Goal: Transaction & Acquisition: Purchase product/service

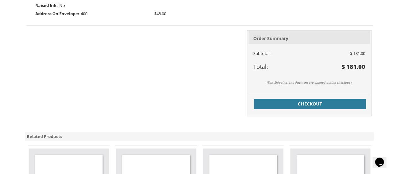
scroll to position [272, 0]
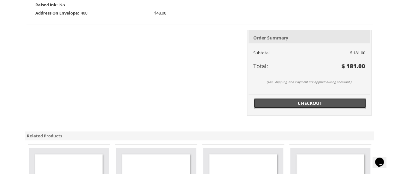
click at [273, 103] on span "Checkout" at bounding box center [310, 103] width 105 height 6
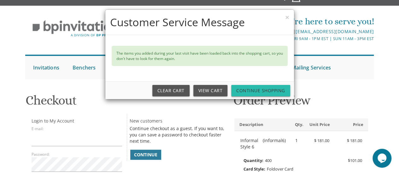
click at [254, 95] on link "Continue Shopping" at bounding box center [260, 90] width 59 height 11
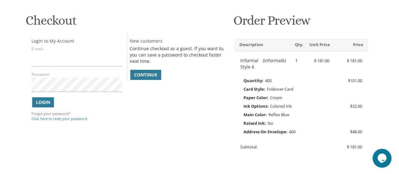
scroll to position [90, 0]
click at [146, 69] on link "Continue" at bounding box center [145, 74] width 31 height 10
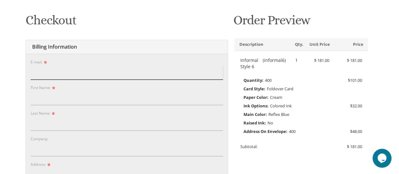
click at [61, 79] on input "E-mail:" at bounding box center [127, 72] width 192 height 15
type input "[EMAIL_ADDRESS][DOMAIN_NAME]"
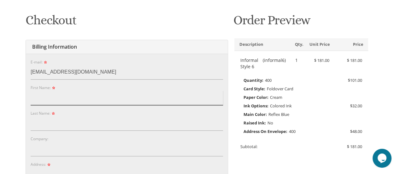
click at [53, 101] on input "First Name:" at bounding box center [127, 98] width 192 height 15
type input "[PERSON_NAME]"
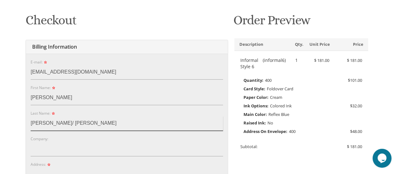
type input "[PERSON_NAME]/ [PERSON_NAME]"
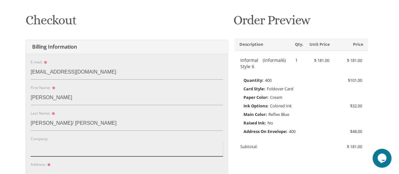
click at [43, 150] on input "Company:" at bounding box center [127, 149] width 192 height 15
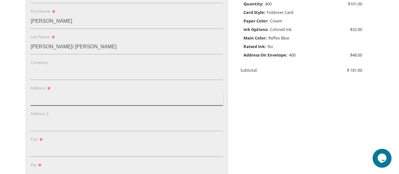
click at [49, 97] on input "Address:" at bounding box center [127, 98] width 192 height 15
type input "1"
type input "[STREET_ADDRESS][PERSON_NAME]"
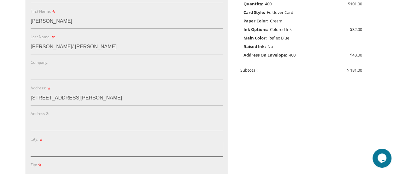
click at [54, 145] on input "City:" at bounding box center [127, 149] width 192 height 15
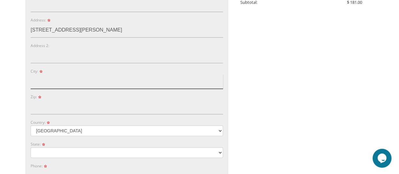
scroll to position [235, 0]
type input "[GEOGRAPHIC_DATA]"
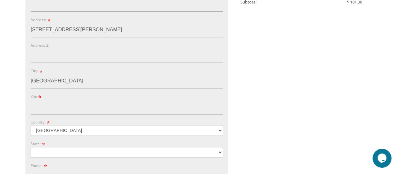
click at [76, 102] on input "Zip:" at bounding box center [127, 106] width 192 height 15
type input "0"
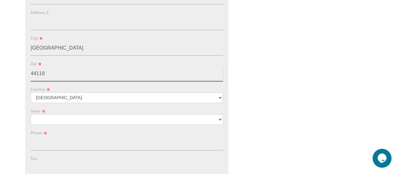
scroll to position [276, 0]
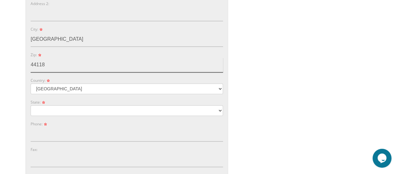
type input "44118"
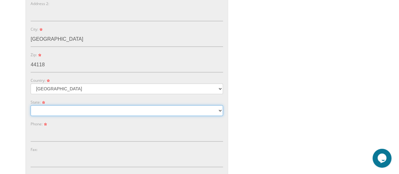
click at [76, 106] on select "[US_STATE] [US_STATE] [US_STATE]" at bounding box center [127, 110] width 192 height 11
select select "OH"
click at [31, 105] on select "[US_STATE] [US_STATE] [US_STATE]" at bounding box center [127, 110] width 192 height 11
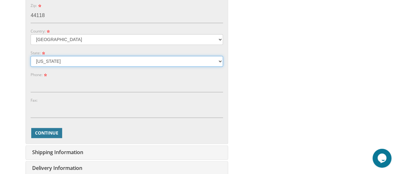
scroll to position [328, 0]
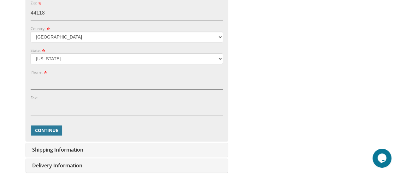
click at [62, 85] on input "Phone:" at bounding box center [127, 82] width 192 height 15
type input "2015097113"
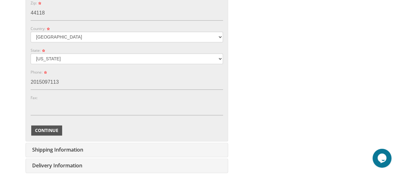
click at [42, 129] on span "Continue" at bounding box center [46, 130] width 23 height 6
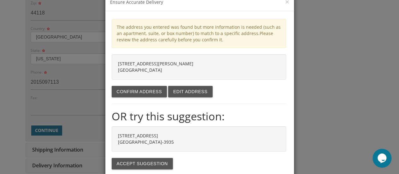
scroll to position [27, 0]
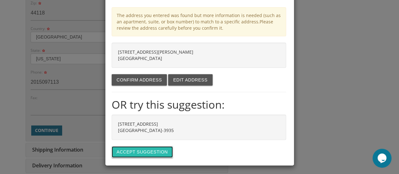
click at [133, 148] on button "Accept suggestion" at bounding box center [142, 151] width 61 height 11
type input "[STREET_ADDRESS]"
type input "UNIVERSITY HT"
type input "44118-3935"
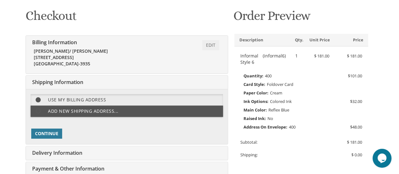
scroll to position [93, 0]
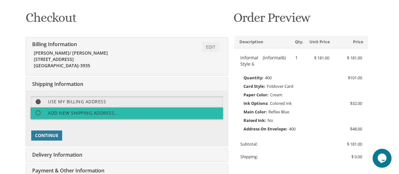
click at [35, 113] on span at bounding box center [41, 113] width 14 height 8
select select "OH"
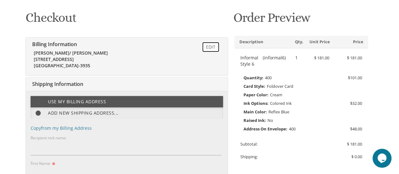
click at [210, 48] on link "Edit" at bounding box center [210, 47] width 17 height 10
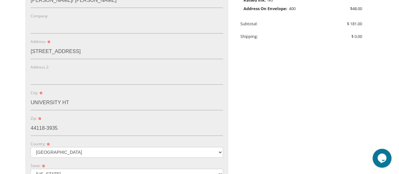
scroll to position [216, 0]
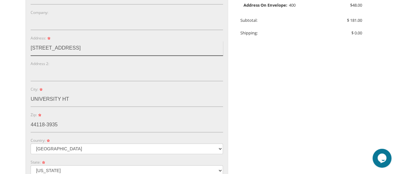
drag, startPoint x: 74, startPoint y: 45, endPoint x: 28, endPoint y: 46, distance: 46.4
click at [28, 46] on div "E-mail: [EMAIL_ADDRESS][DOMAIN_NAME] Password: Password Confirm: First Name: [P…" at bounding box center [127, 89] width 202 height 325
type input "[STREET_ADDRESS]"
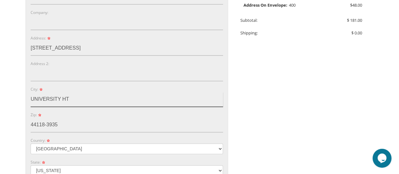
drag, startPoint x: 68, startPoint y: 99, endPoint x: 25, endPoint y: 100, distance: 42.3
click at [26, 100] on div "Billing Information Edit [PERSON_NAME]/ [PERSON_NAME] [STREET_ADDRESS] [GEOGRAP…" at bounding box center [127, 83] width 203 height 339
type input "Teaneck"
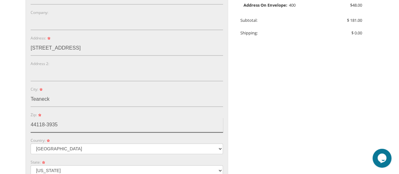
drag, startPoint x: 62, startPoint y: 123, endPoint x: 25, endPoint y: 127, distance: 36.9
click at [25, 127] on div "You are currently editing Order #. To place a new order you must exit editing m…" at bounding box center [127, 94] width 204 height 424
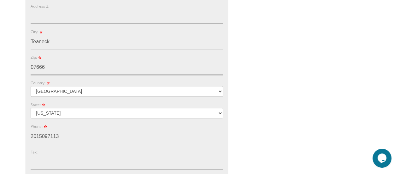
scroll to position [274, 0]
type input "07666"
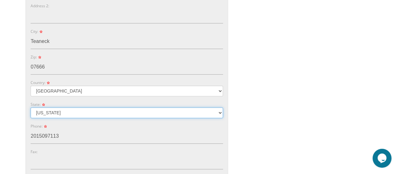
click at [55, 110] on select "[US_STATE] [US_STATE] [US_STATE]" at bounding box center [127, 112] width 192 height 11
select select "NJ"
click at [31, 107] on select "[US_STATE] [US_STATE] [US_STATE]" at bounding box center [127, 112] width 192 height 11
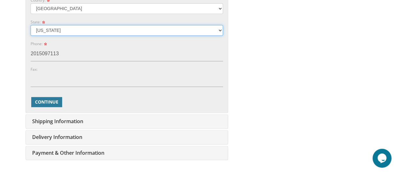
scroll to position [357, 0]
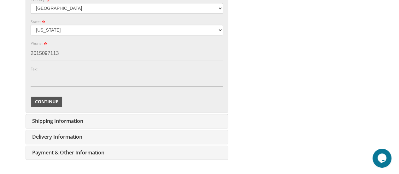
click at [42, 102] on span "Continue" at bounding box center [46, 101] width 23 height 6
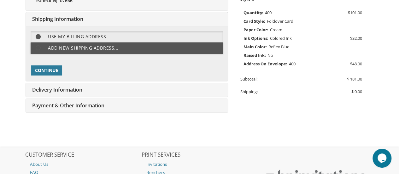
scroll to position [151, 0]
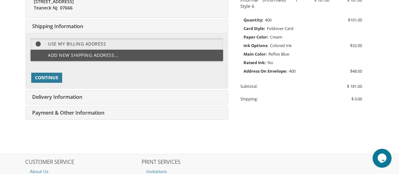
click at [7, 145] on body "My Cart 1 Total: $ 181.00 $ 181.00 Informal Style 6 Qty. 1" at bounding box center [199, 50] width 399 height 403
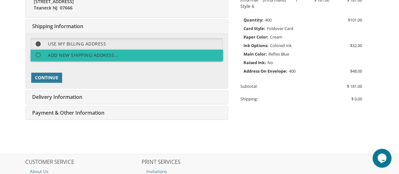
click at [40, 53] on span at bounding box center [41, 55] width 14 height 8
select select "NJ"
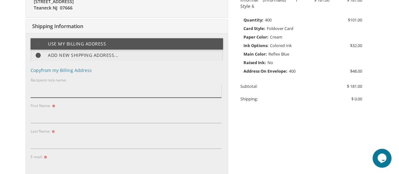
click at [53, 94] on input "Recipient nick name:" at bounding box center [126, 90] width 191 height 15
type input "[PERSON_NAME]"
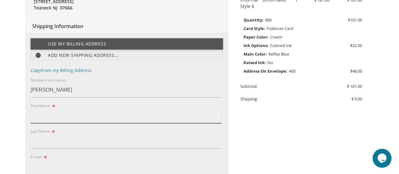
click at [43, 119] on input "First Name:" at bounding box center [126, 116] width 191 height 15
type input "[PERSON_NAME]"
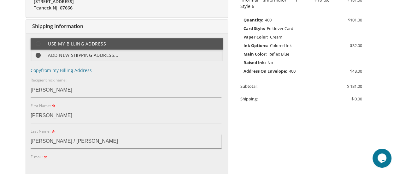
type input "[PERSON_NAME] / [PERSON_NAME]"
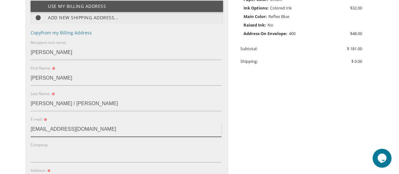
scroll to position [193, 0]
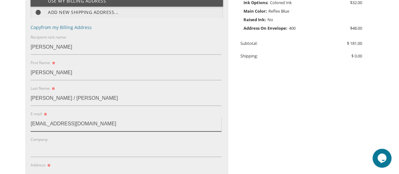
type input "[EMAIL_ADDRESS][DOMAIN_NAME]"
drag, startPoint x: 40, startPoint y: 137, endPoint x: 40, endPoint y: 151, distance: 13.3
click at [40, 151] on div "Company:" at bounding box center [126, 146] width 191 height 21
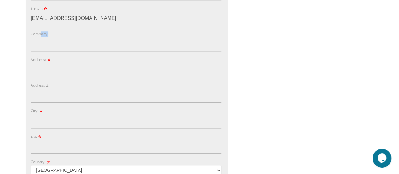
scroll to position [299, 0]
click at [55, 70] on input "Address:" at bounding box center [126, 69] width 191 height 15
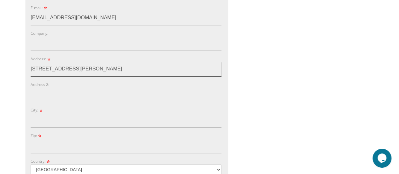
type input "[STREET_ADDRESS][PERSON_NAME]"
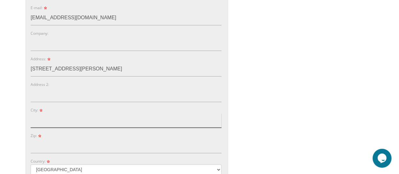
click at [45, 121] on input "City:" at bounding box center [126, 120] width 191 height 15
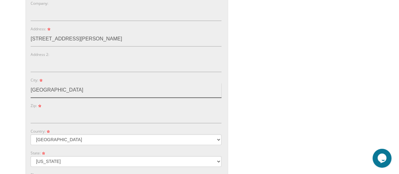
scroll to position [330, 0]
type input "[GEOGRAPHIC_DATA]"
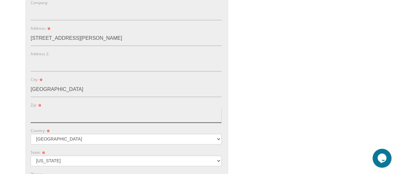
click at [40, 117] on input "Zip:" at bounding box center [126, 115] width 191 height 15
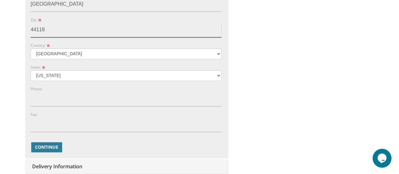
scroll to position [416, 0]
type input "44118"
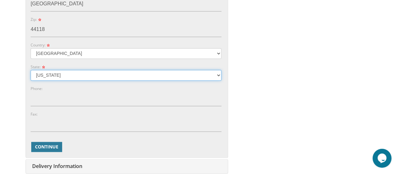
click at [56, 70] on select "[US_STATE] [US_STATE] [US_STATE]" at bounding box center [126, 75] width 191 height 11
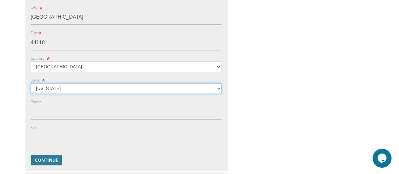
scroll to position [402, 0]
click at [65, 87] on select "[US_STATE] [US_STATE] [US_STATE]" at bounding box center [126, 89] width 191 height 11
select select "OH"
click at [31, 84] on select "[US_STATE] [US_STATE] [US_STATE]" at bounding box center [126, 89] width 191 height 11
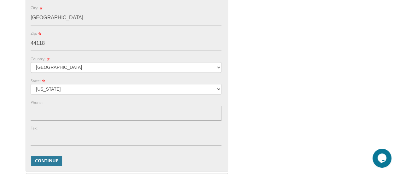
click at [39, 117] on input "Phone:" at bounding box center [126, 112] width 191 height 15
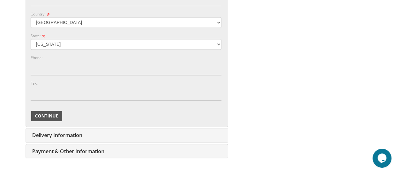
click at [43, 115] on span "Continue" at bounding box center [46, 116] width 23 height 6
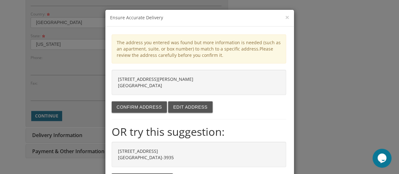
scroll to position [27, 0]
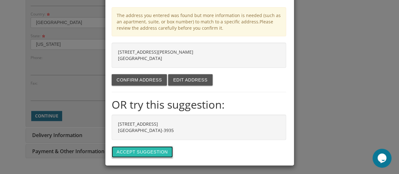
click at [137, 147] on button "Accept suggestion" at bounding box center [142, 151] width 61 height 11
type input "[STREET_ADDRESS]"
type input "UNIVERSITY HT"
type input "44118-3935"
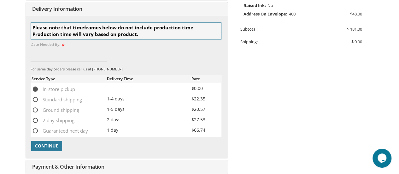
scroll to position [212, 0]
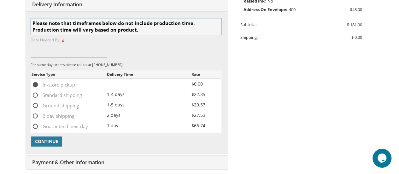
click at [35, 105] on span "Ground shipping" at bounding box center [56, 106] width 48 height 8
click at [35, 105] on input "Ground shipping" at bounding box center [34, 105] width 4 height 4
radio input "true"
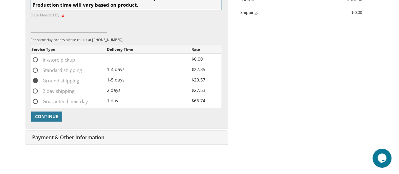
scroll to position [245, 0]
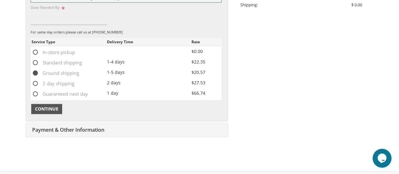
click at [50, 106] on span "Continue" at bounding box center [46, 109] width 23 height 6
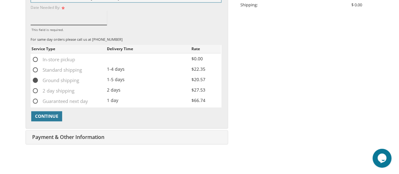
scroll to position [191, 0]
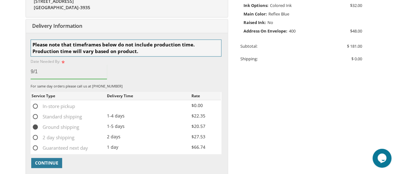
click at [52, 71] on input "9/1" at bounding box center [69, 71] width 76 height 15
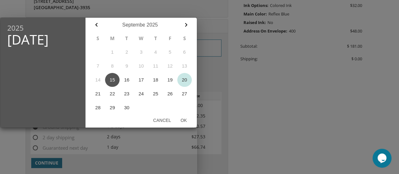
click at [181, 79] on button "20" at bounding box center [184, 80] width 15 height 14
click at [184, 121] on button "Ok" at bounding box center [184, 120] width 16 height 11
type input "[DATE]"
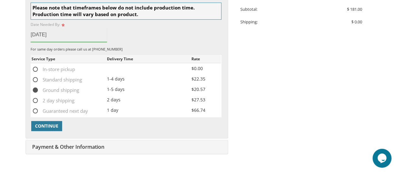
scroll to position [228, 0]
click at [56, 124] on span "Continue" at bounding box center [46, 125] width 23 height 6
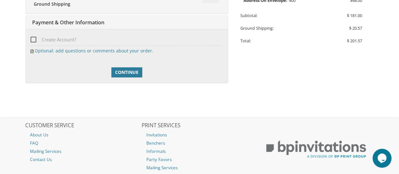
scroll to position [224, 0]
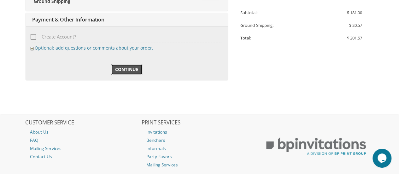
click at [123, 71] on span "Continue" at bounding box center [126, 69] width 23 height 6
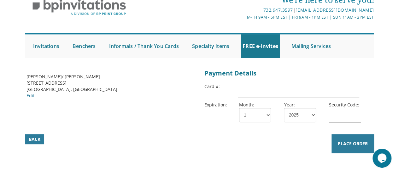
scroll to position [30, 0]
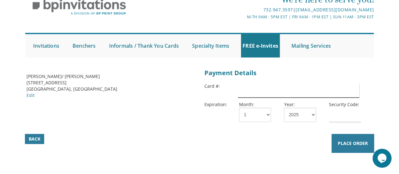
click at [249, 87] on input "text" at bounding box center [298, 90] width 121 height 15
type input "5424181555183503"
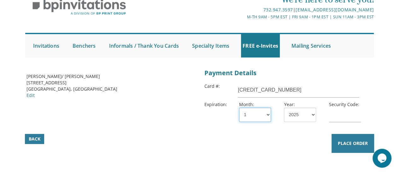
click at [257, 116] on select "1 2 3 4 5 6 7 8 9 10 11 12" at bounding box center [255, 115] width 32 height 14
click at [239, 108] on select "1 2 3 4 5 6 7 8 9 10 11 12" at bounding box center [255, 115] width 32 height 14
click at [265, 116] on select "1 2 3 4 5 6 7 8 9 10 11 12" at bounding box center [255, 115] width 32 height 14
select select "03"
click at [239, 108] on select "1 2 3 4 5 6 7 8 9 10 11 12" at bounding box center [255, 115] width 32 height 14
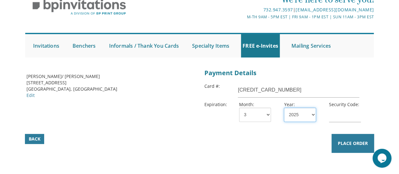
click at [302, 109] on select "2025 2026 2027 2028 2029 2030 2031 2032 2033 2034 2035" at bounding box center [300, 115] width 32 height 14
select select "28"
click at [284, 108] on select "2025 2026 2027 2028 2029 2030 2031 2032 2033 2034 2035" at bounding box center [300, 115] width 32 height 14
click at [342, 118] on input "text" at bounding box center [345, 115] width 32 height 15
type input "152"
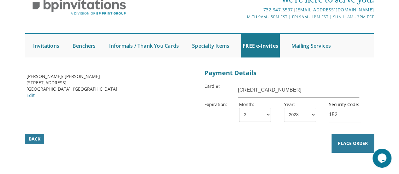
click at [305, 145] on div "Back Place Order" at bounding box center [199, 143] width 363 height 22
click at [341, 145] on span "Place Order" at bounding box center [353, 143] width 30 height 6
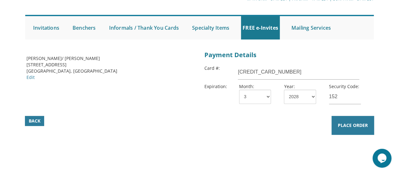
scroll to position [48, 0]
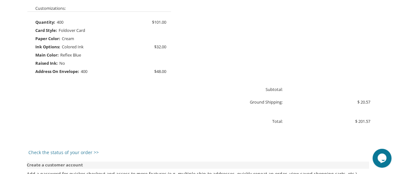
scroll to position [357, 0]
